Goal: Task Accomplishment & Management: Manage account settings

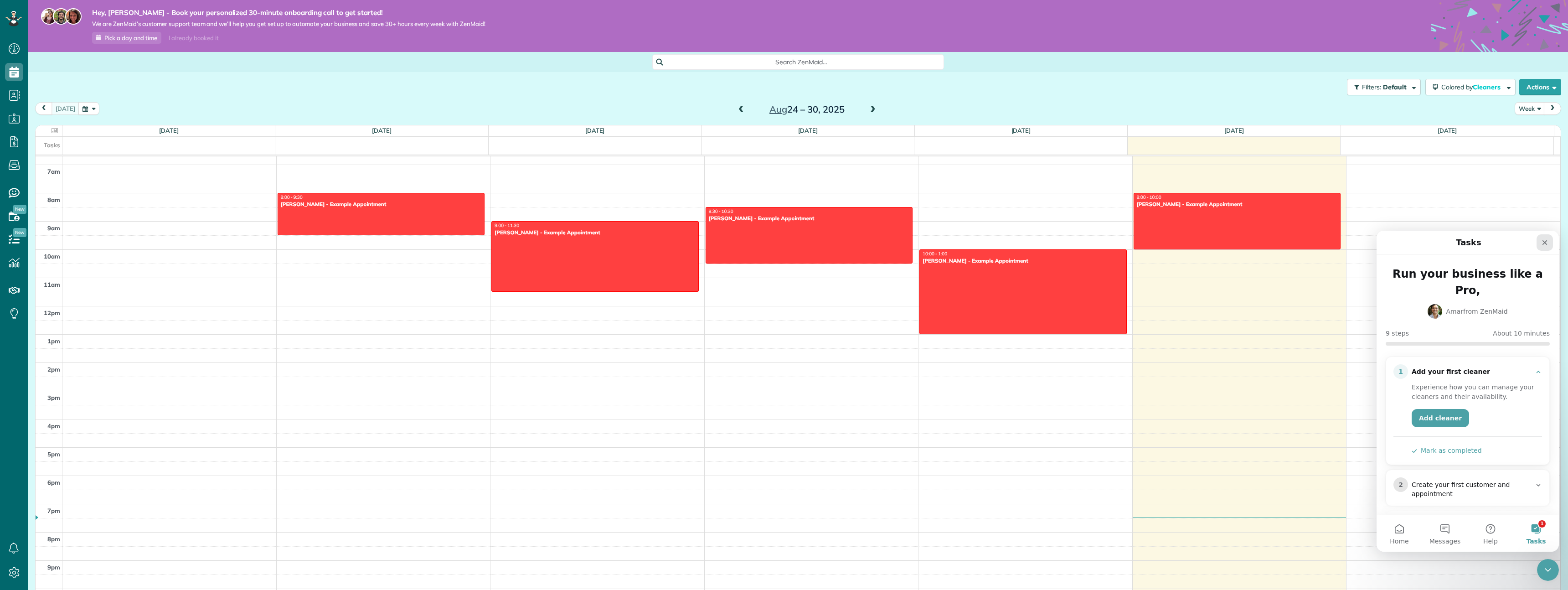
click at [1547, 245] on icon "Close" at bounding box center [1544, 243] width 7 height 7
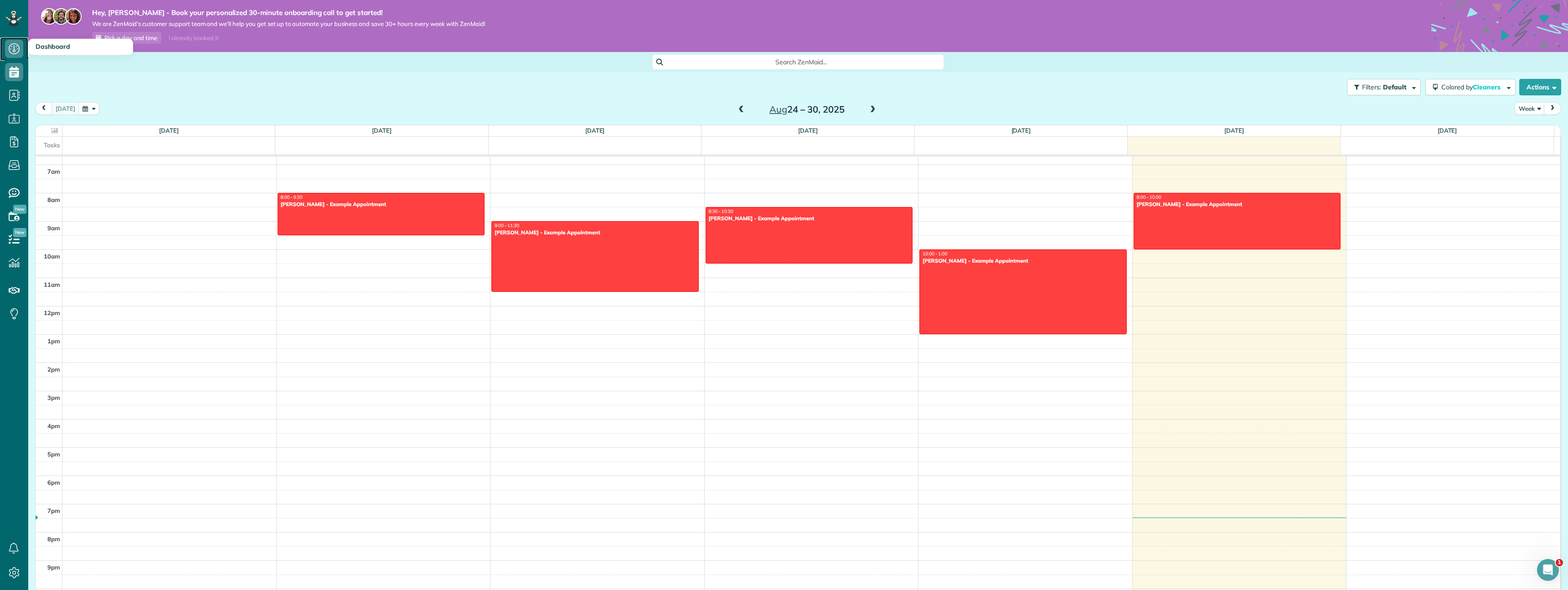
click at [13, 46] on icon at bounding box center [14, 48] width 18 height 18
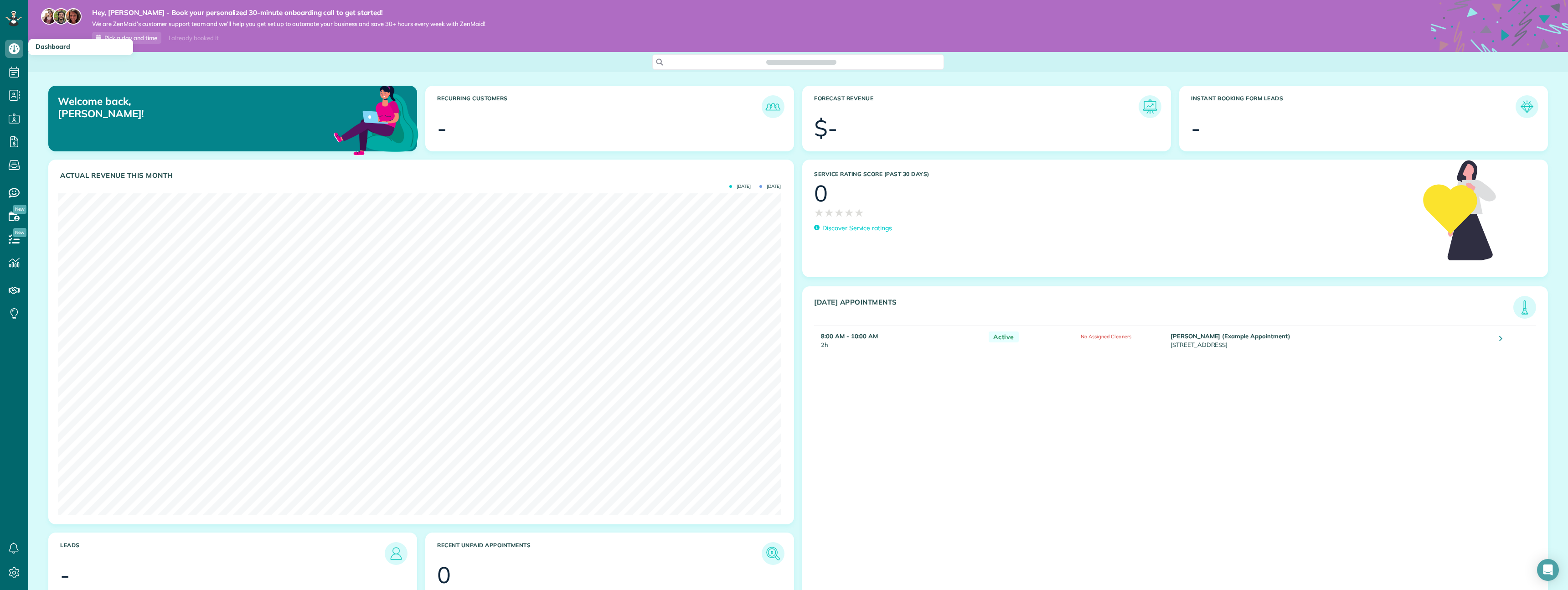
scroll to position [321, 723]
click at [9, 16] on icon at bounding box center [14, 19] width 16 height 16
click at [14, 568] on icon at bounding box center [14, 572] width 18 height 18
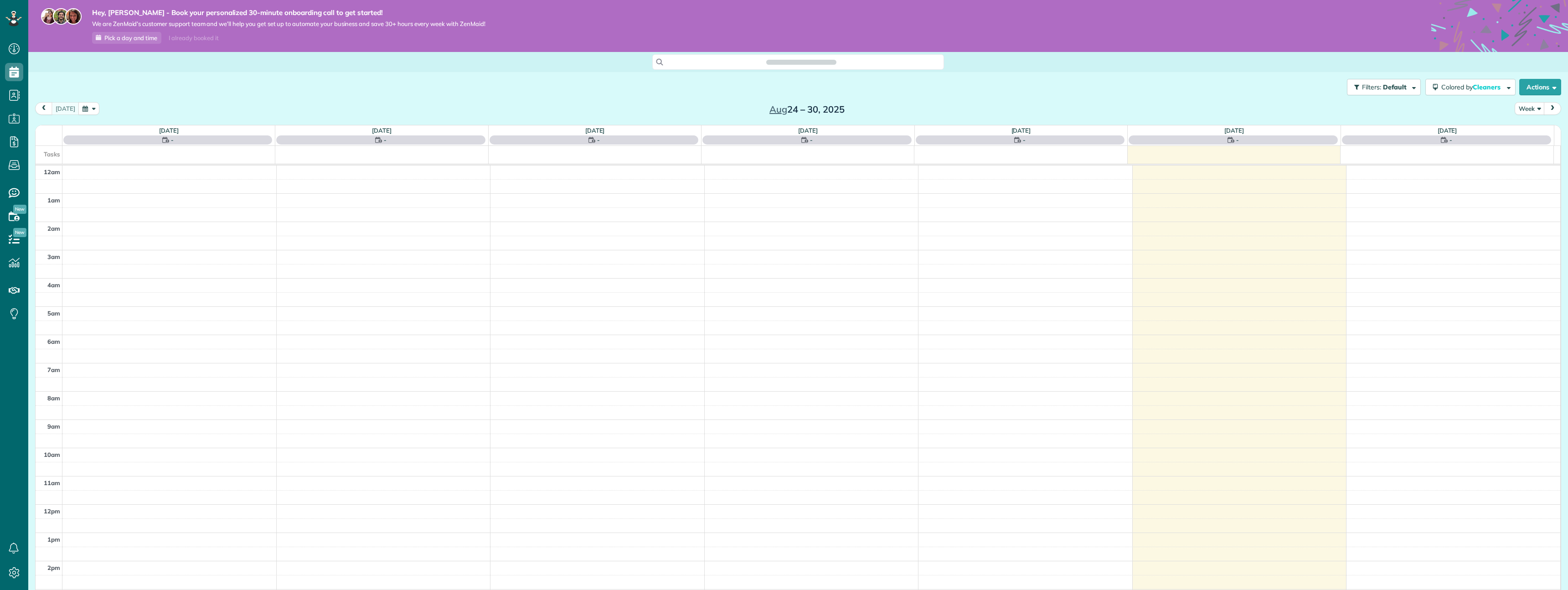
scroll to position [189, 0]
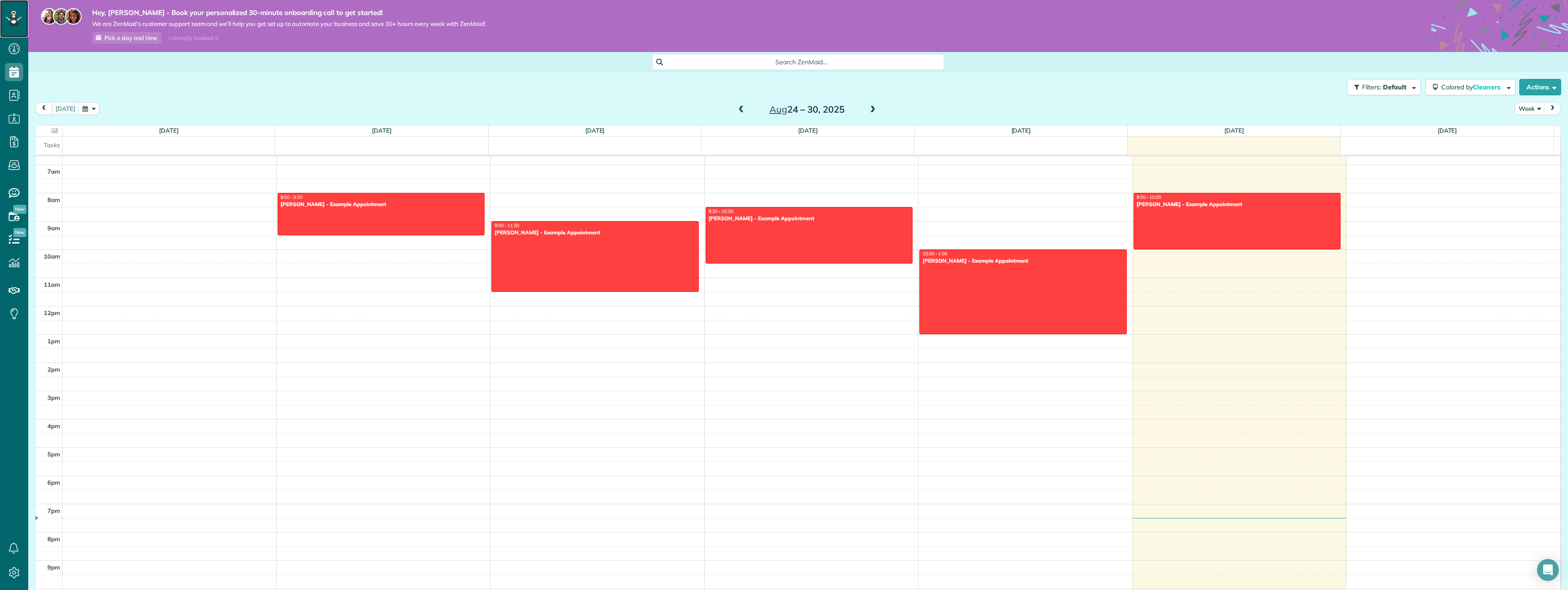
click at [10, 15] on icon at bounding box center [14, 19] width 16 height 16
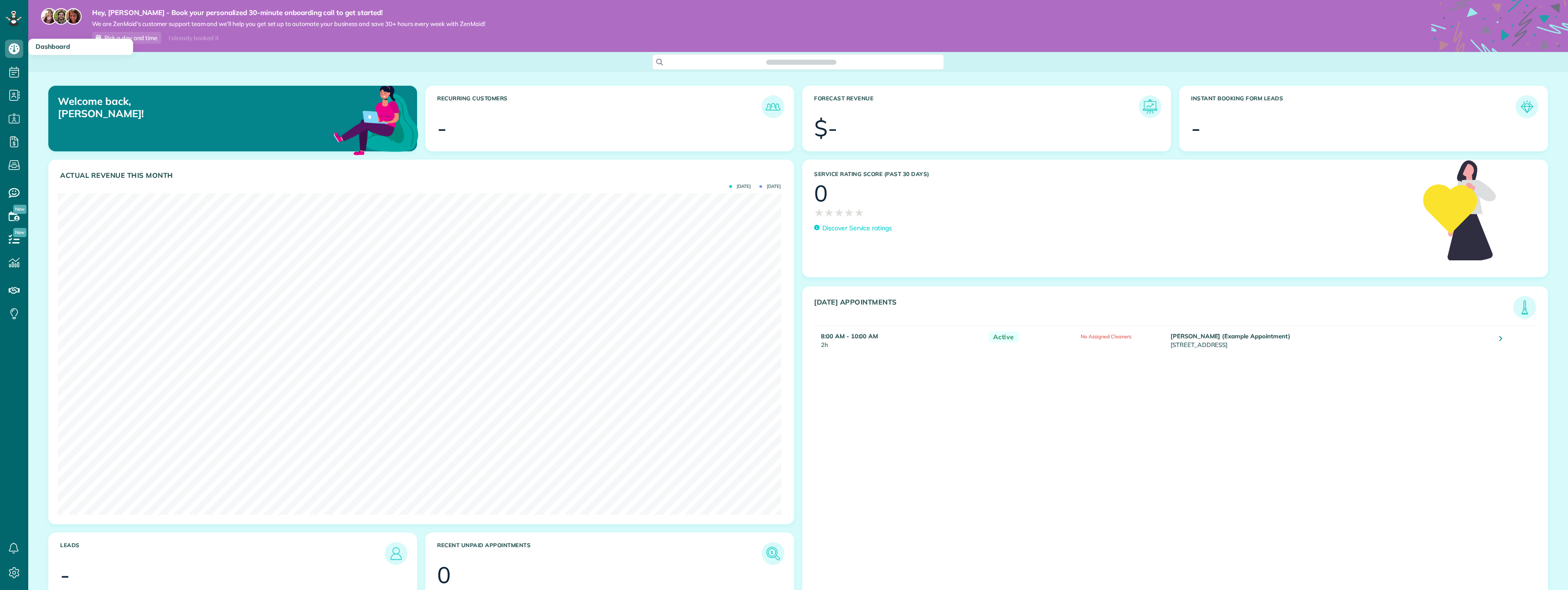
scroll to position [321, 723]
click at [13, 166] on icon at bounding box center [14, 164] width 18 height 18
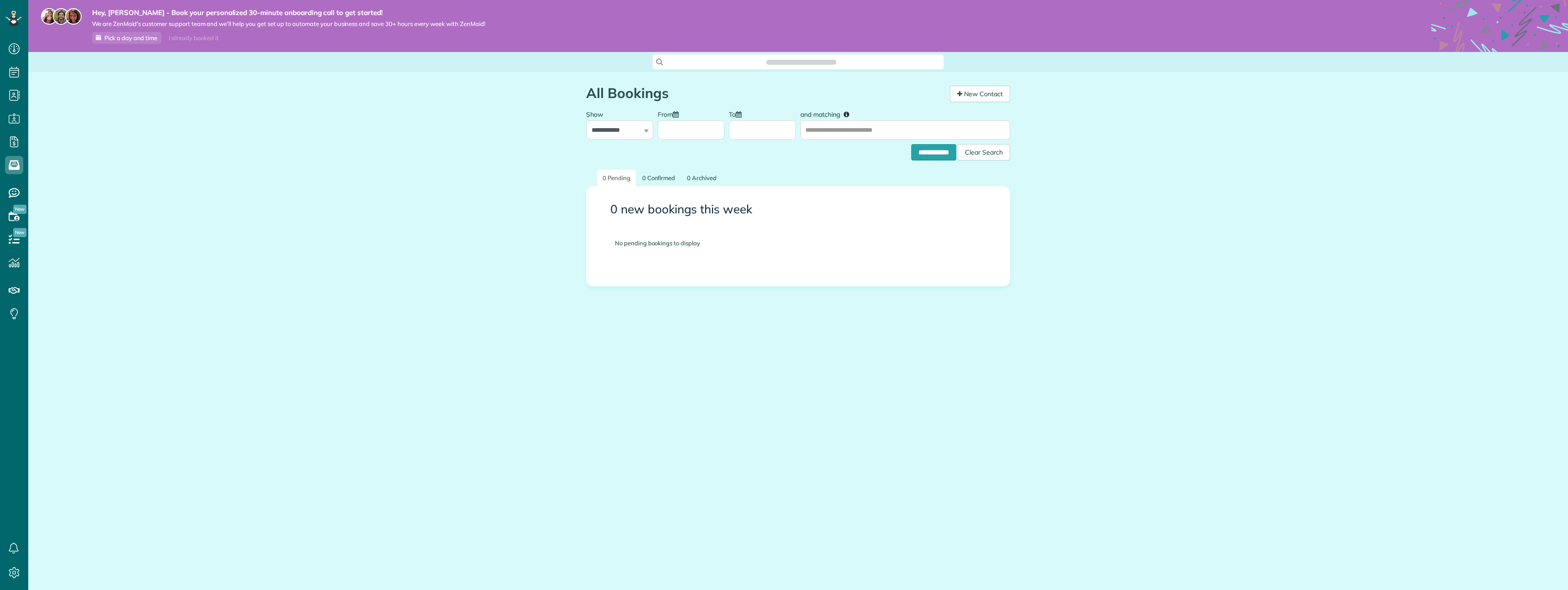
scroll to position [4, 4]
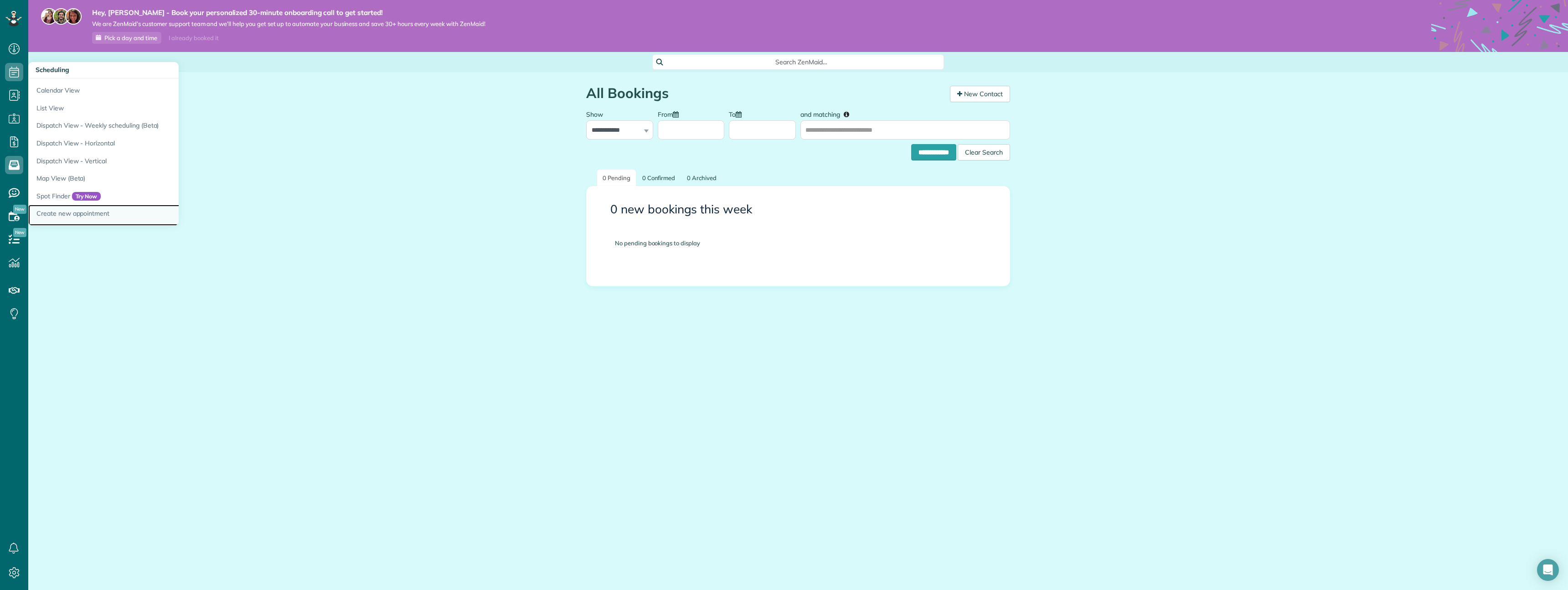
click at [99, 210] on link "Create new appointment" at bounding box center [142, 215] width 228 height 21
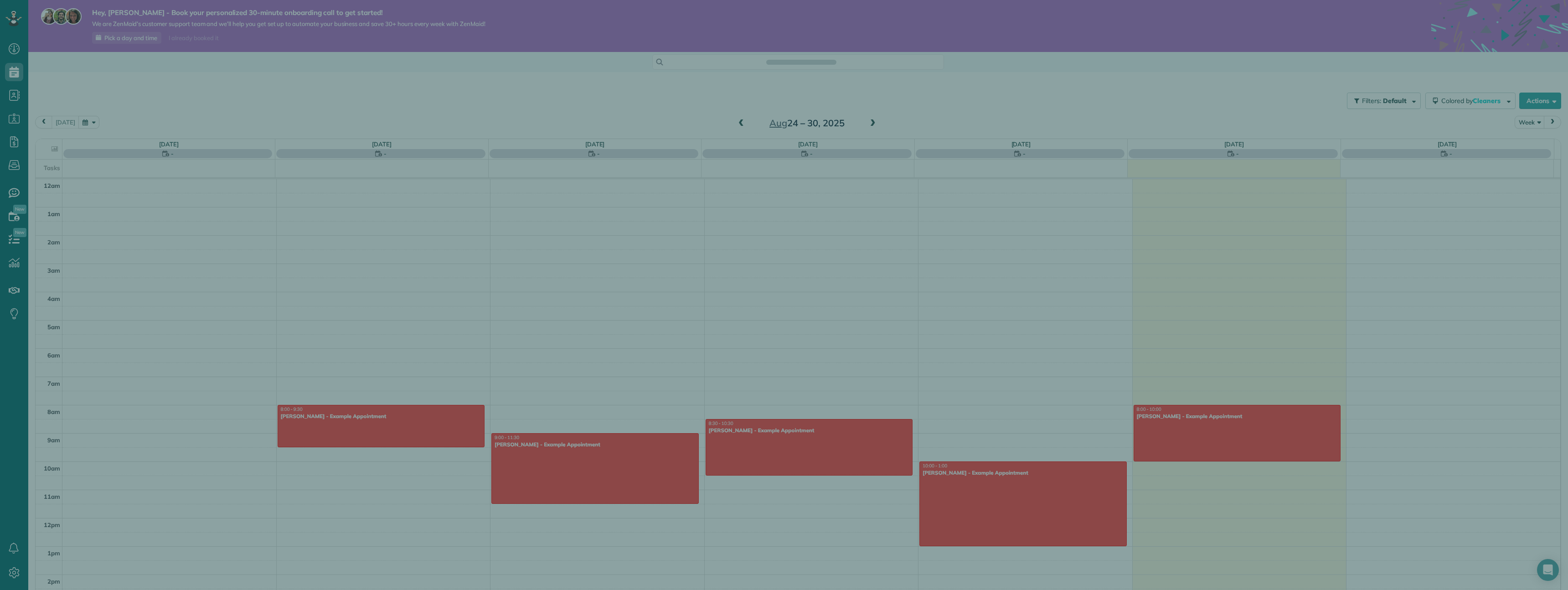
scroll to position [176, 0]
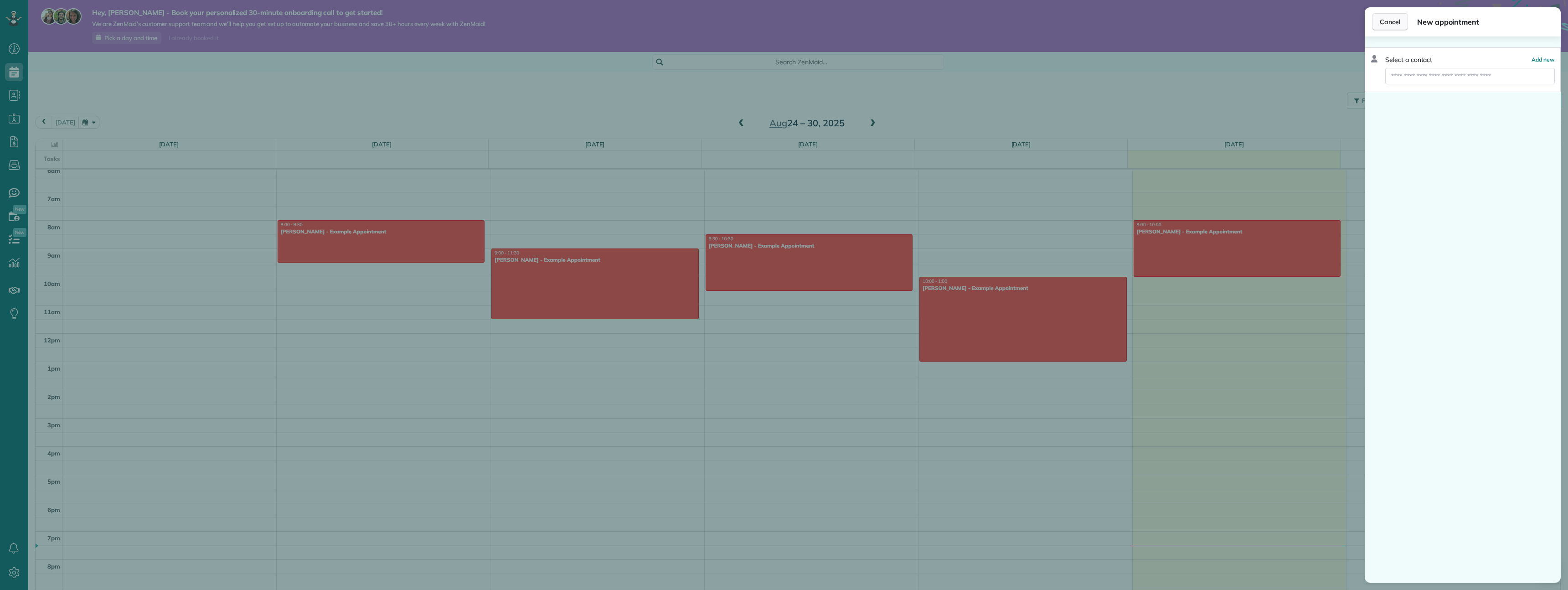
click at [1388, 21] on span "Cancel" at bounding box center [1389, 22] width 20 height 9
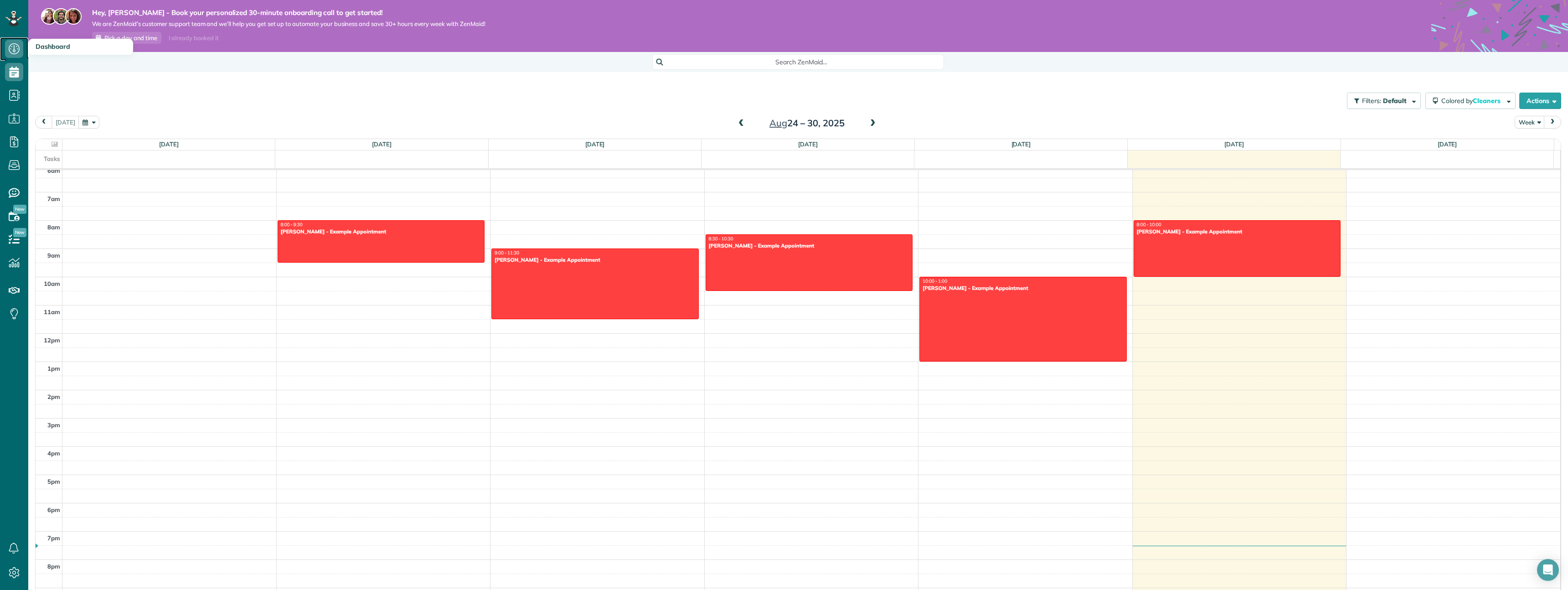
click at [23, 45] on icon at bounding box center [14, 48] width 18 height 18
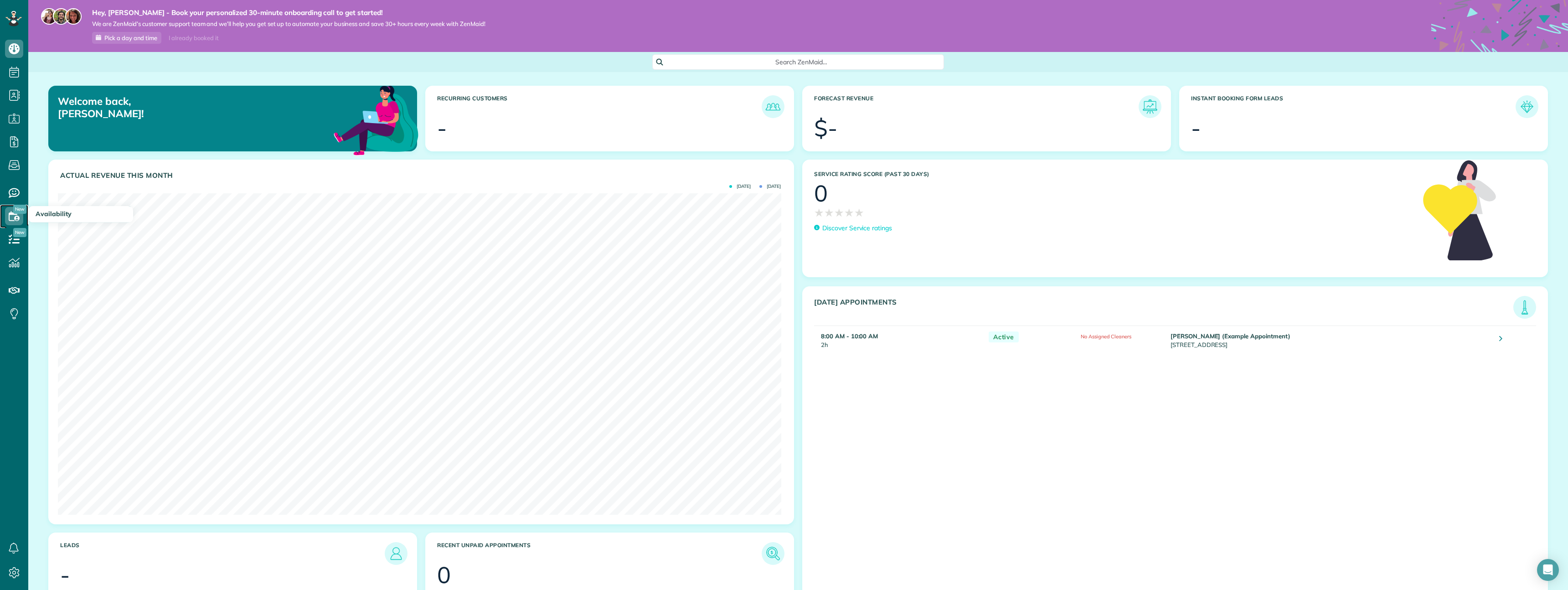
click at [15, 219] on use at bounding box center [14, 215] width 11 height 9
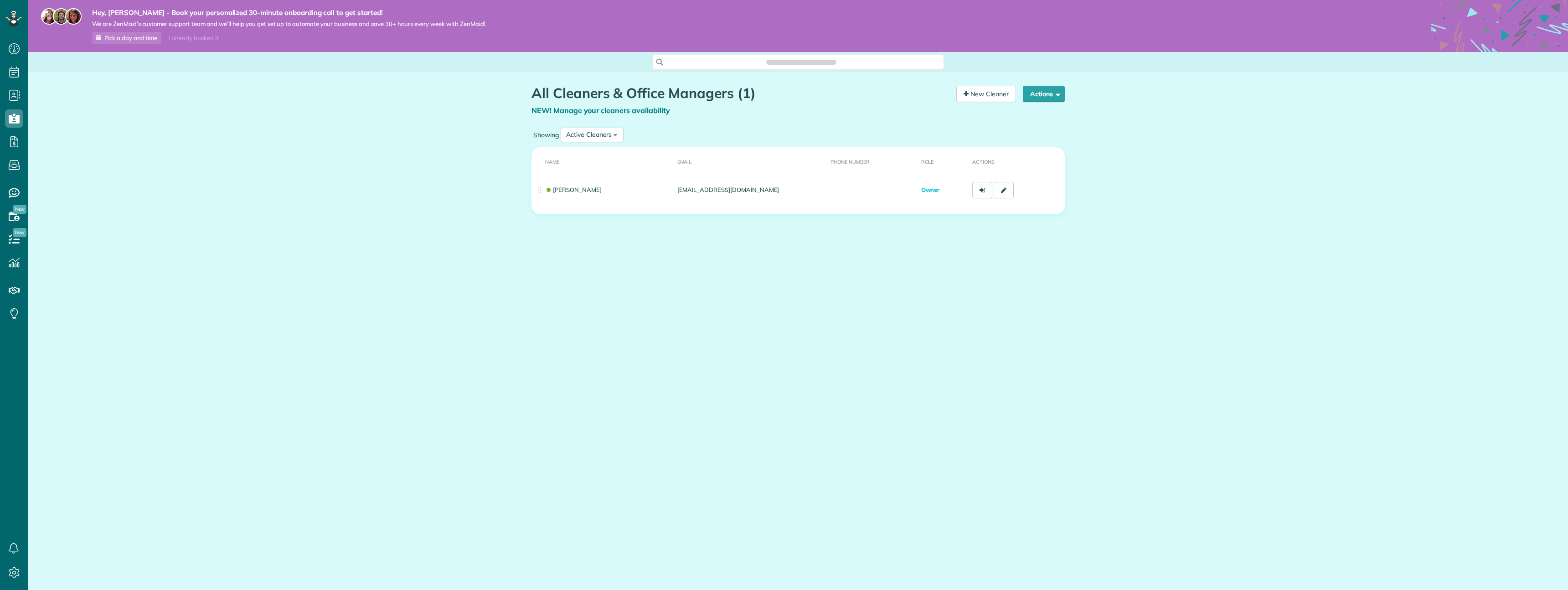
scroll to position [4, 4]
click at [7, 48] on icon at bounding box center [14, 48] width 18 height 18
